Goal: Task Accomplishment & Management: Complete application form

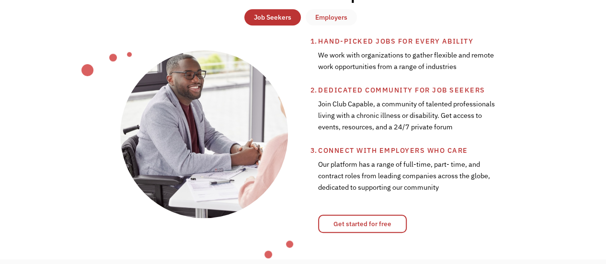
scroll to position [336, 0]
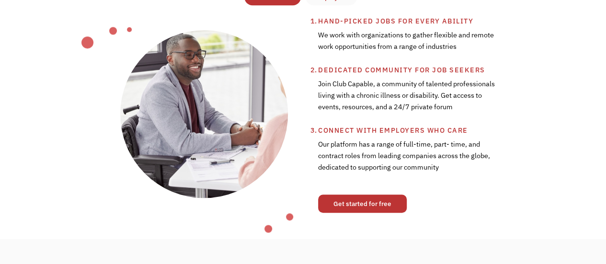
click at [379, 205] on link "Get started for free" at bounding box center [362, 204] width 89 height 18
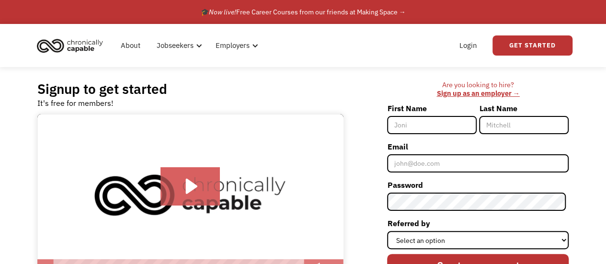
click at [459, 125] on input "First Name" at bounding box center [432, 125] width 90 height 18
type input "Jonathan"
type input "Floate"
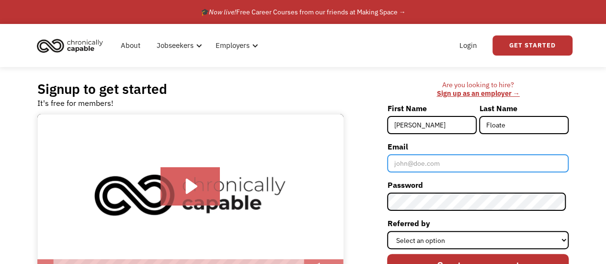
click at [458, 166] on input "Email" at bounding box center [478, 163] width 182 height 18
type input "jfloate28@yahoo.com"
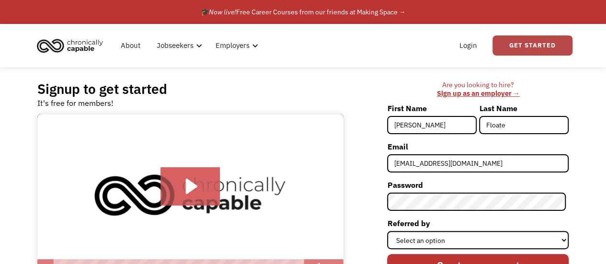
click at [522, 51] on link "Get Started" at bounding box center [533, 45] width 80 height 20
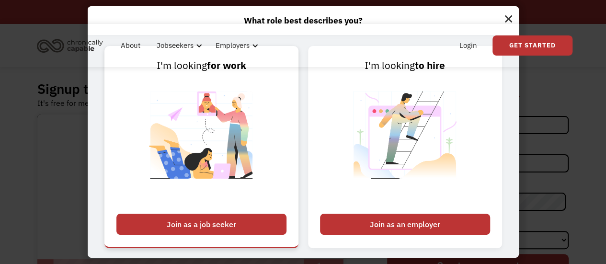
click at [234, 221] on div "Join as a job seeker" at bounding box center [201, 224] width 170 height 21
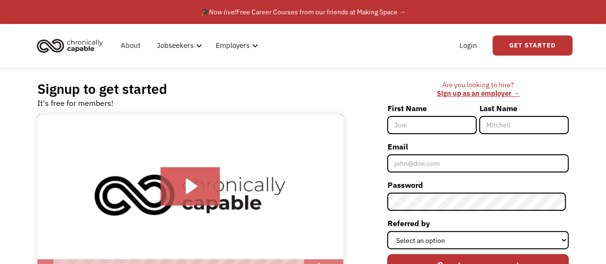
click at [441, 127] on input "First Name" at bounding box center [432, 125] width 90 height 18
type input "Jonathan"
type input "Floate"
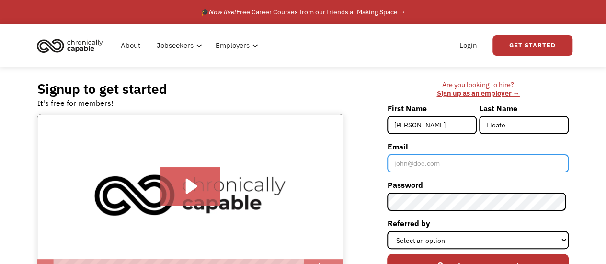
click at [453, 162] on input "Email" at bounding box center [478, 163] width 182 height 18
type input "jfloate28@yahoo.com"
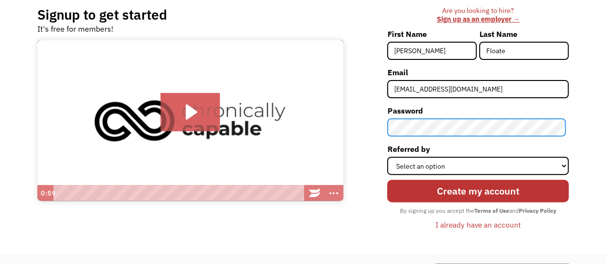
scroll to position [144, 0]
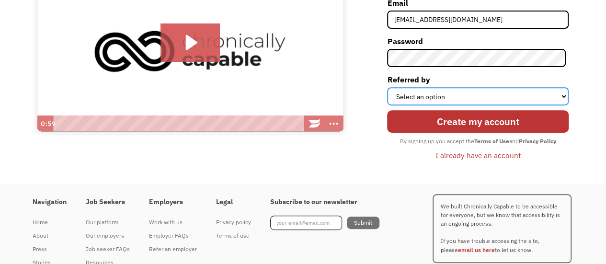
click at [476, 93] on select "Select an option Instagram Facebook Twitter Search Engine News Article Word of …" at bounding box center [478, 96] width 182 height 18
select select "Search Engine"
click at [390, 87] on select "Select an option Instagram Facebook Twitter Search Engine News Article Word of …" at bounding box center [478, 96] width 182 height 18
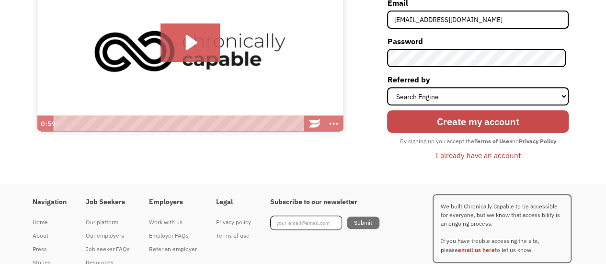
click at [473, 130] on input "Create my account" at bounding box center [478, 121] width 182 height 22
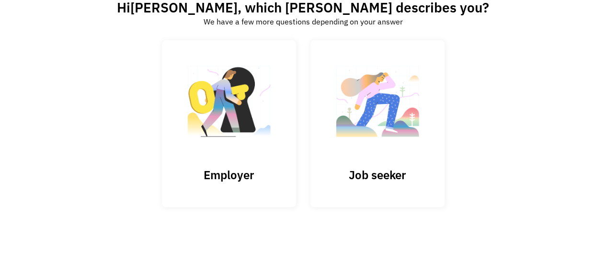
scroll to position [72, 0]
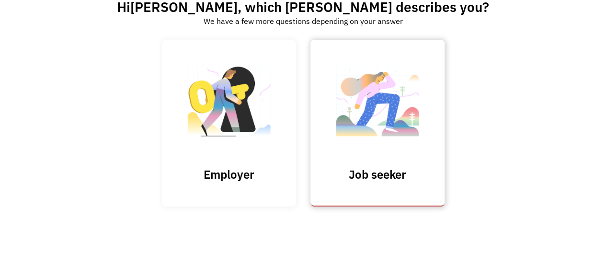
click at [396, 107] on img at bounding box center [378, 105] width 96 height 93
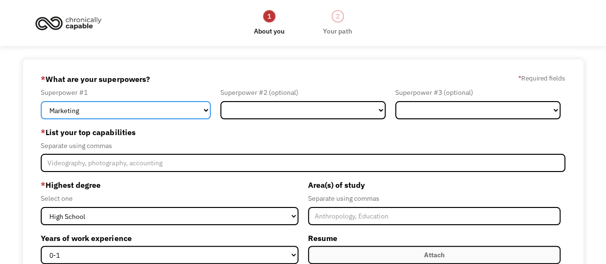
click at [181, 111] on select "Marketing Human Resources Finance Technology Operations Sales Industrial & Manu…" at bounding box center [126, 110] width 170 height 18
select select "Technology"
click at [41, 101] on select "Marketing Human Resources Finance Technology Operations Sales Industrial & Manu…" at bounding box center [126, 110] width 170 height 18
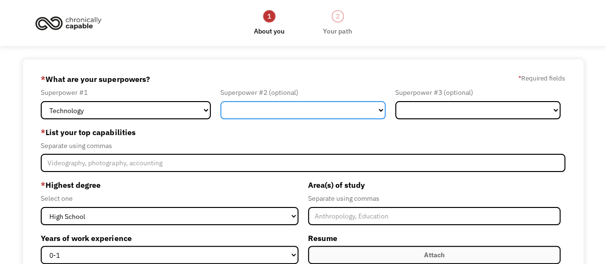
click at [286, 110] on select "Marketing Human Resources Finance Technology Operations Sales Industrial & Manu…" at bounding box center [303, 110] width 165 height 18
select select "Sales"
click at [221, 101] on select "Marketing Human Resources Finance Technology Operations Sales Industrial & Manu…" at bounding box center [303, 110] width 165 height 18
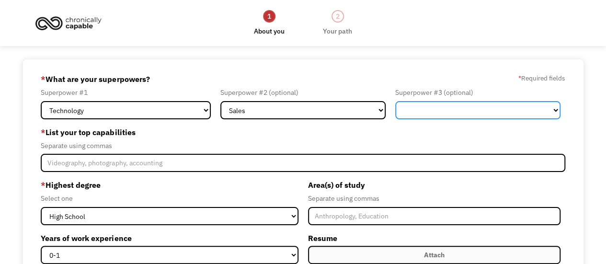
click at [434, 104] on select "Marketing Human Resources Finance Technology Operations Sales Industrial & Manu…" at bounding box center [477, 110] width 165 height 18
select select "Other"
click at [395, 101] on select "Marketing Human Resources Finance Technology Operations Sales Industrial & Manu…" at bounding box center [477, 110] width 165 height 18
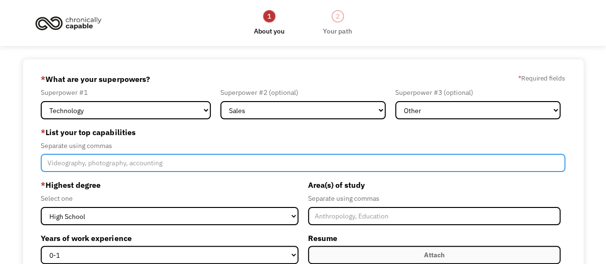
click at [247, 164] on input "Member-Create-Step1" at bounding box center [303, 163] width 524 height 18
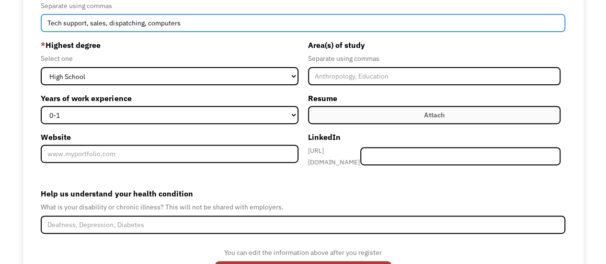
scroll to position [144, 0]
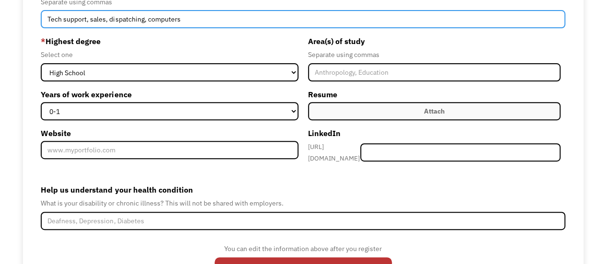
type input "Tech support, sales, dispatching, computers"
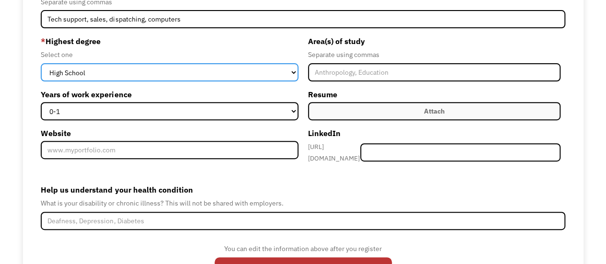
click at [204, 66] on select "High School Associates Bachelors Master's PhD" at bounding box center [169, 72] width 257 height 18
select select "bachelors"
click at [41, 63] on select "High School Associates Bachelors Master's PhD" at bounding box center [169, 72] width 257 height 18
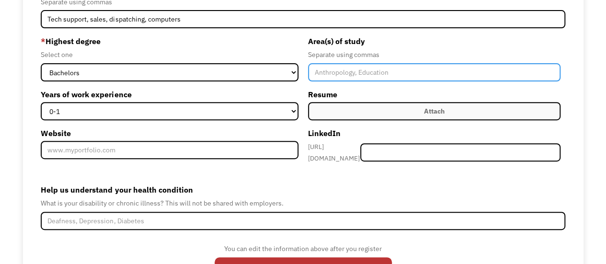
click at [363, 66] on input "Member-Create-Step1" at bounding box center [434, 72] width 253 height 18
type input "IT"
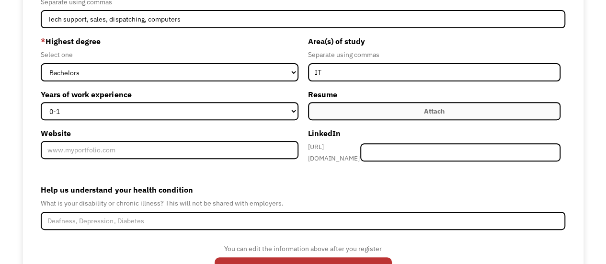
click at [440, 112] on div "Attach" at bounding box center [434, 111] width 21 height 12
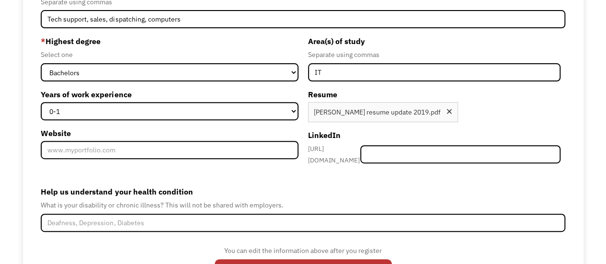
type input "Continue"
